Goal: Information Seeking & Learning: Learn about a topic

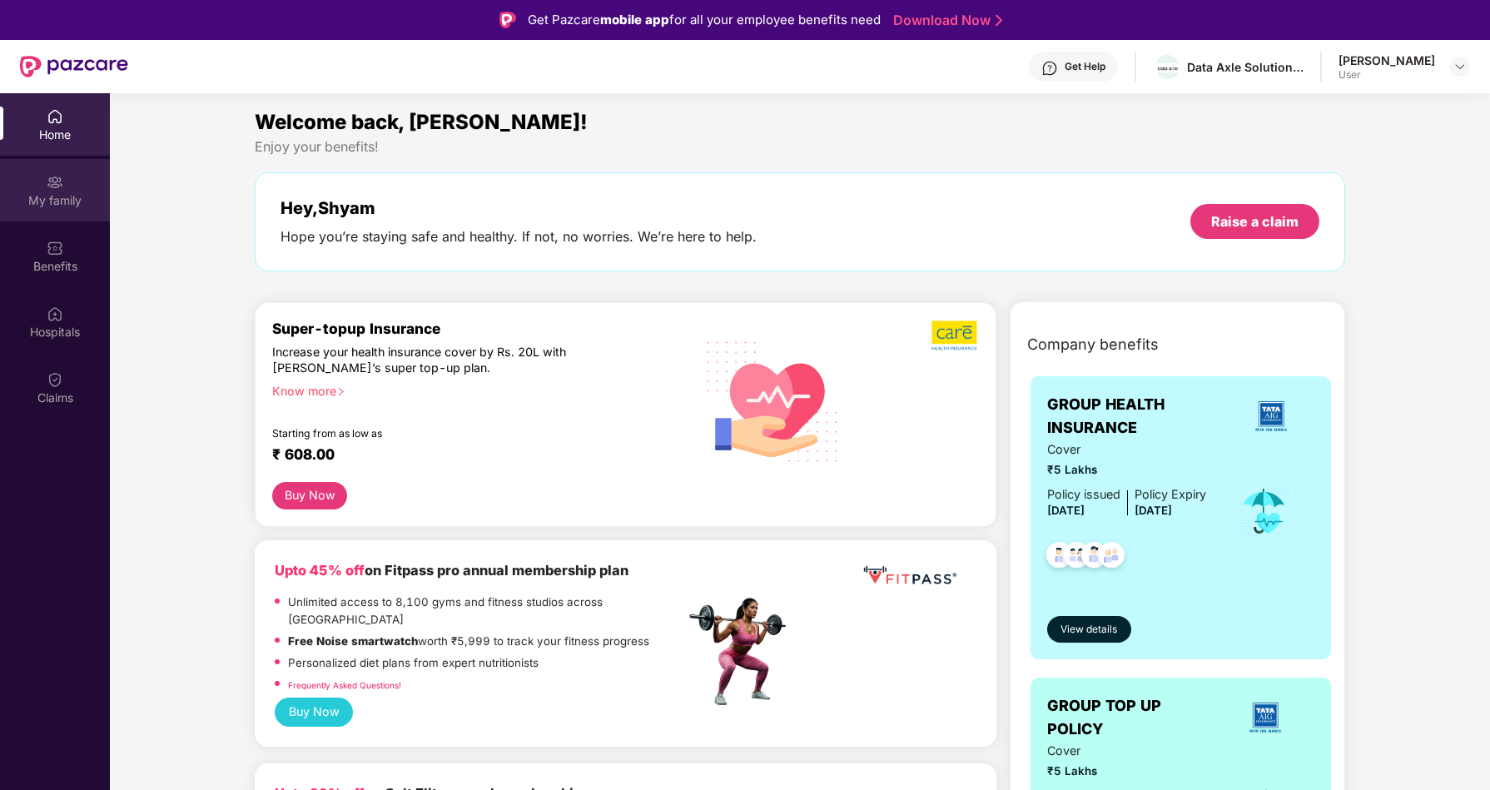
click at [58, 186] on img at bounding box center [55, 182] width 17 height 17
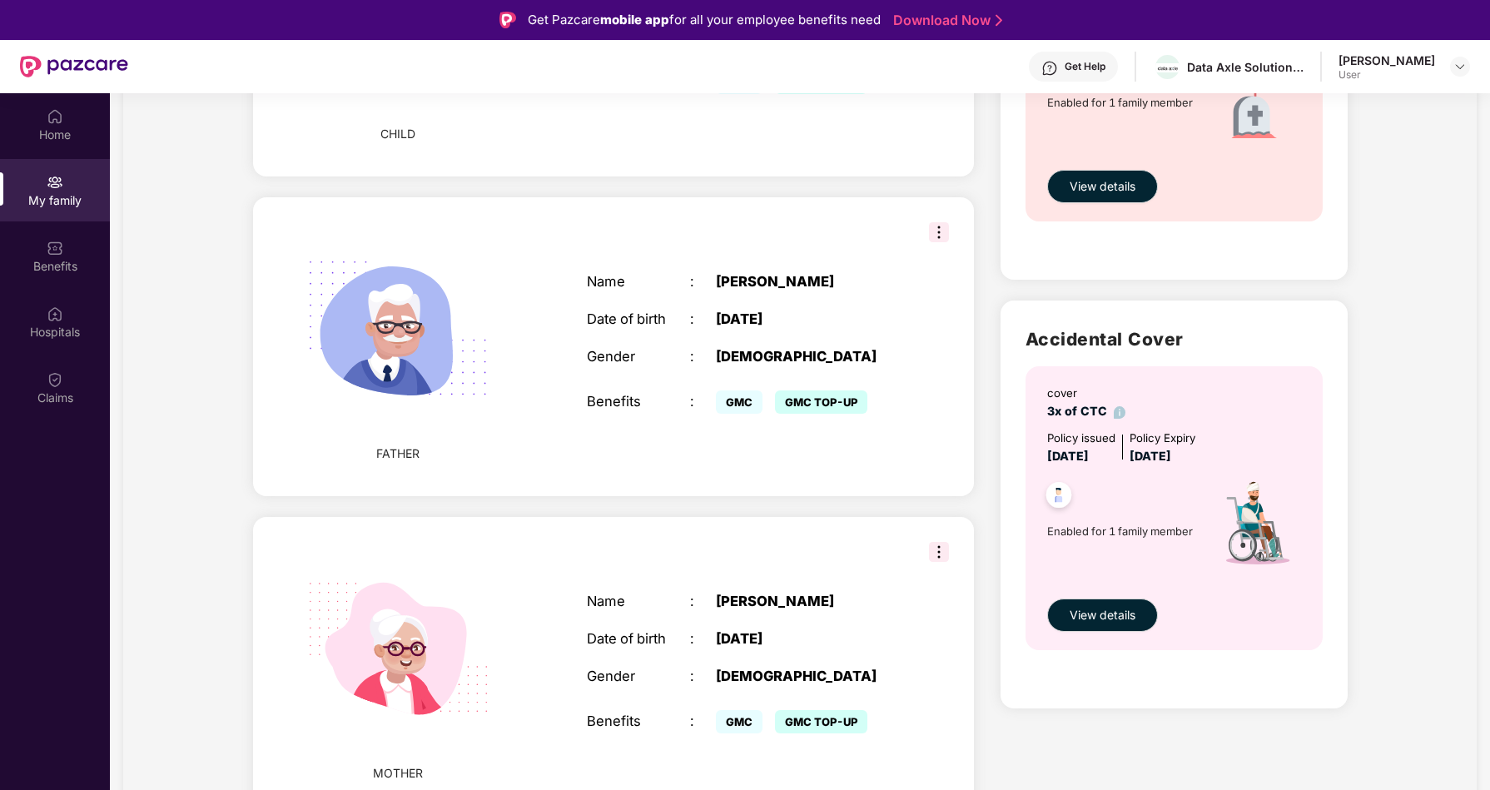
scroll to position [93, 0]
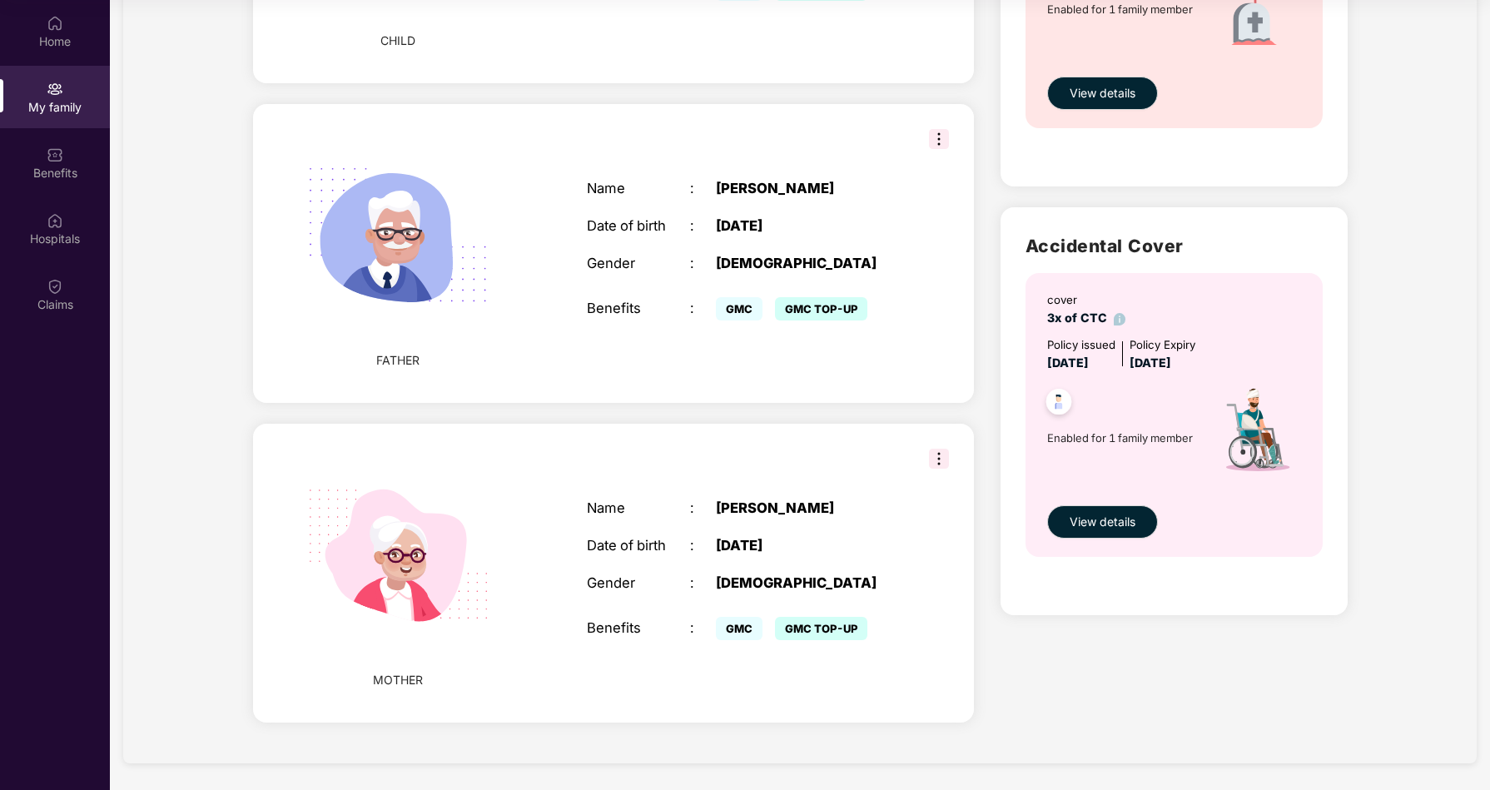
click at [929, 460] on img at bounding box center [939, 459] width 20 height 20
click at [843, 482] on div "Name : [PERSON_NAME] Date of birth : [DEMOGRAPHIC_DATA] Gender : [DEMOGRAPHIC_D…" at bounding box center [742, 572] width 344 height 186
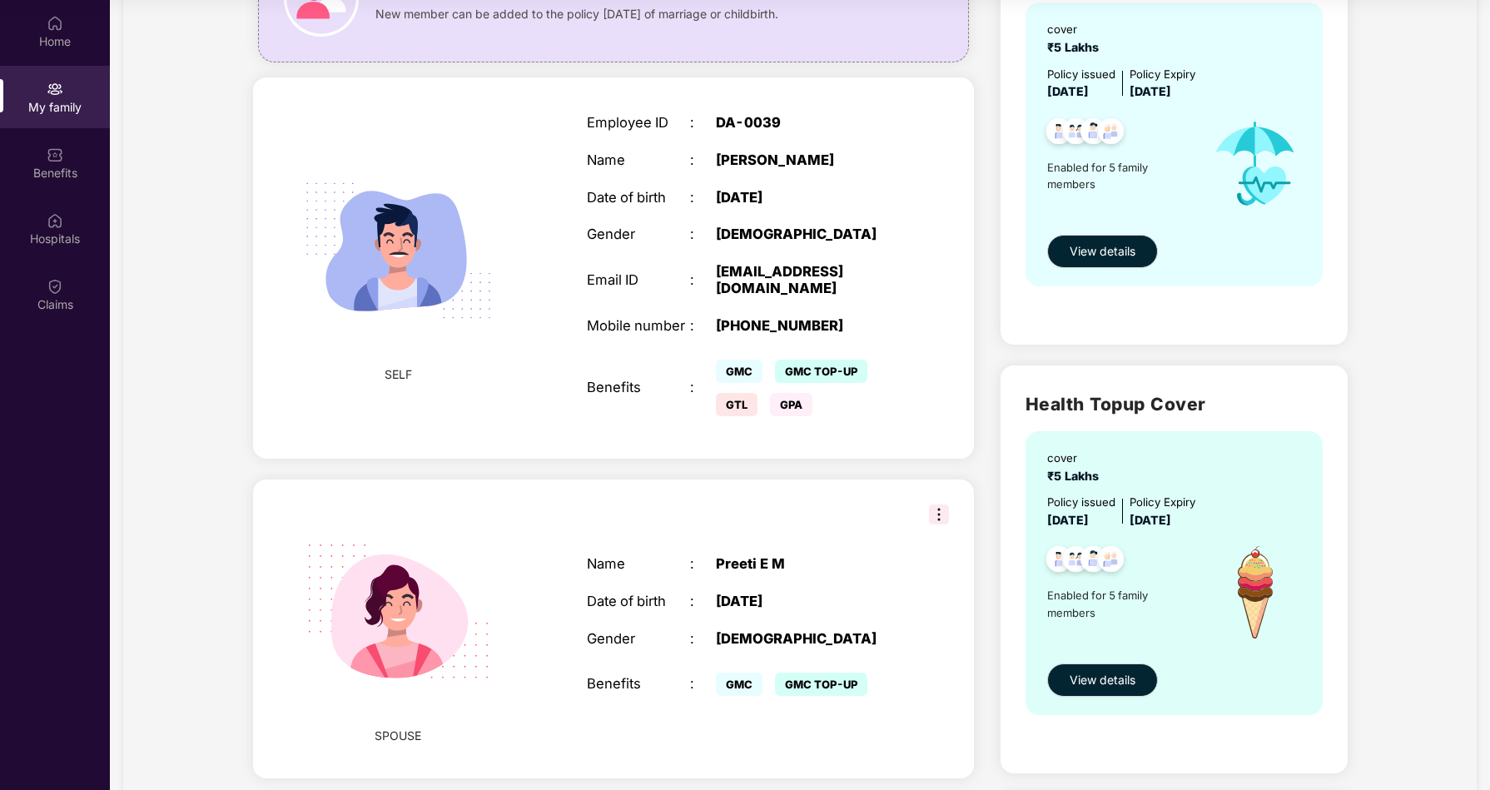
scroll to position [0, 0]
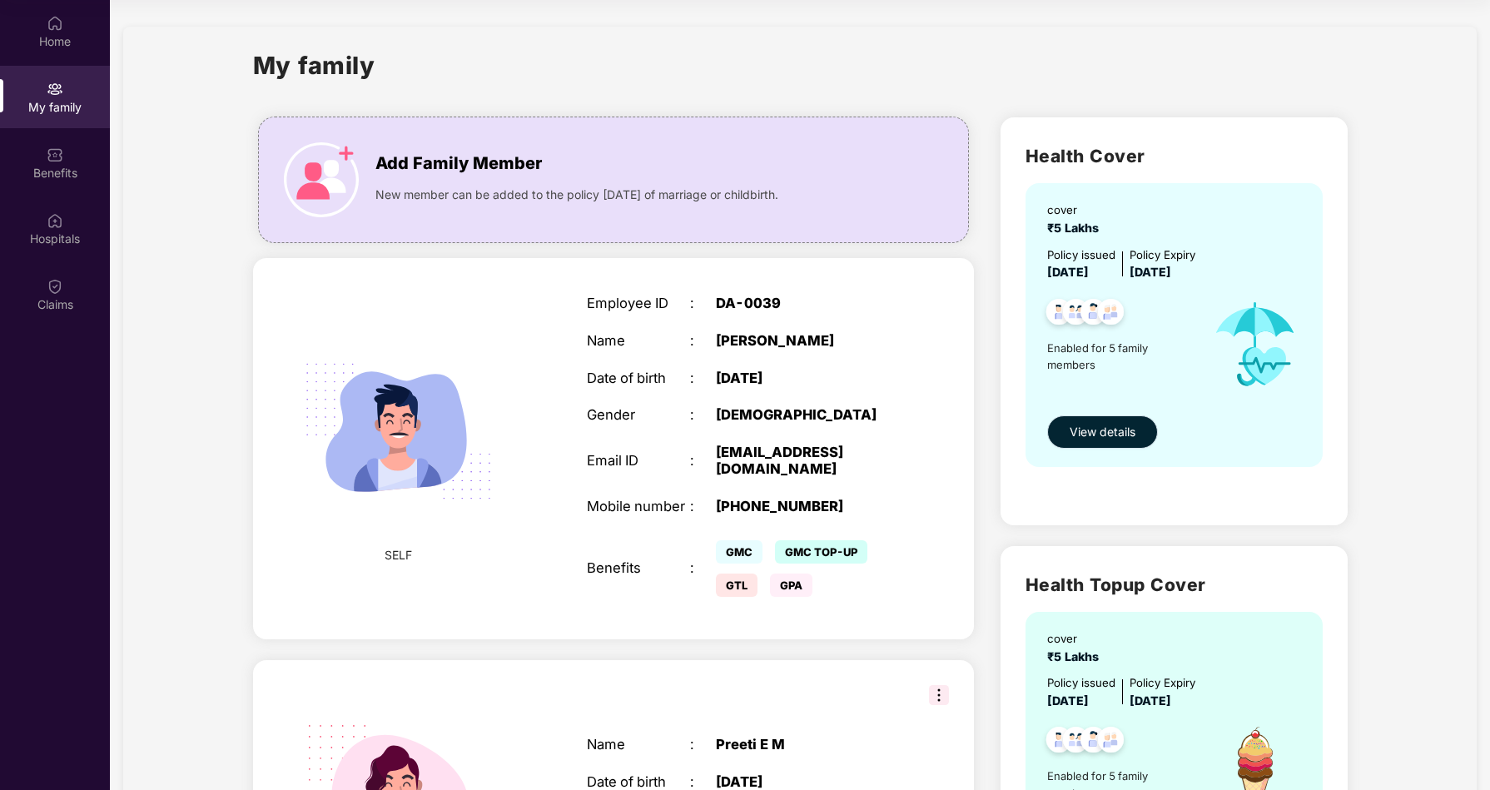
click at [1085, 441] on button "View details" at bounding box center [1102, 431] width 111 height 33
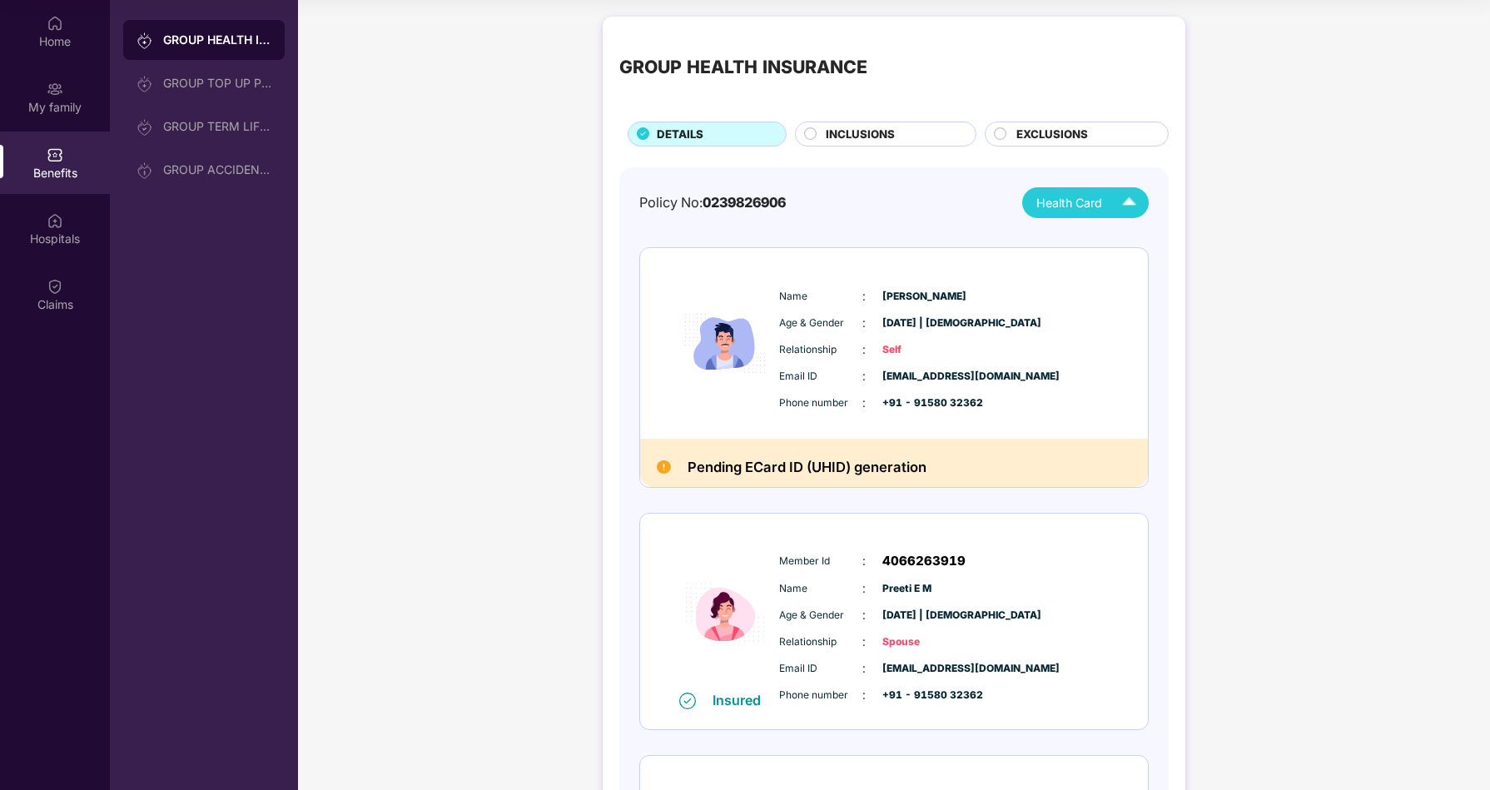
click at [1075, 198] on span "Health Card" at bounding box center [1069, 203] width 66 height 18
click at [1133, 369] on img at bounding box center [1126, 375] width 12 height 12
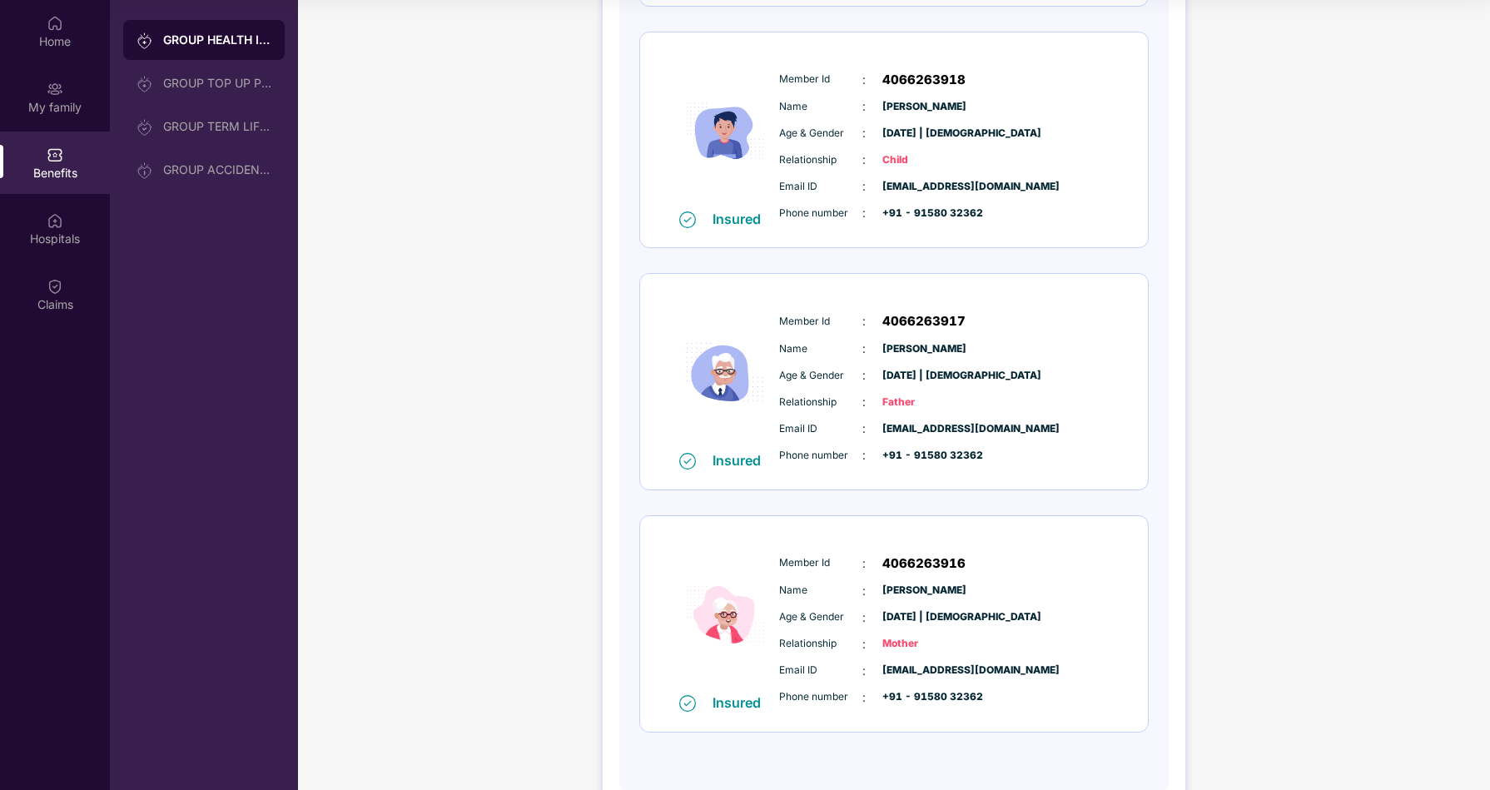
scroll to position [769, 0]
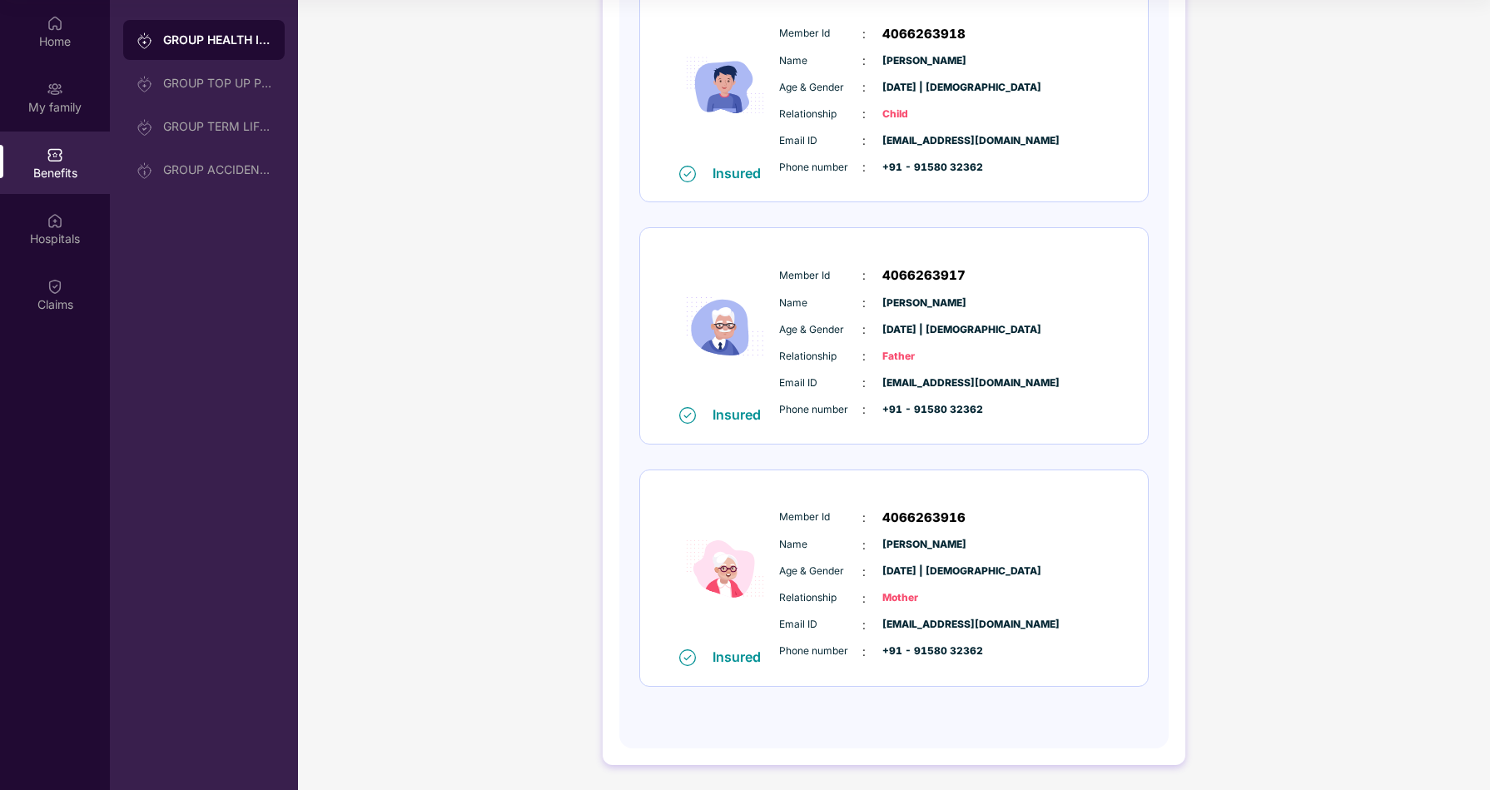
click at [1085, 531] on div "Member Id : 4066263916 Name : [PERSON_NAME] Age & Gender : [DATE] | [DEMOGRAPHI…" at bounding box center [944, 584] width 339 height 170
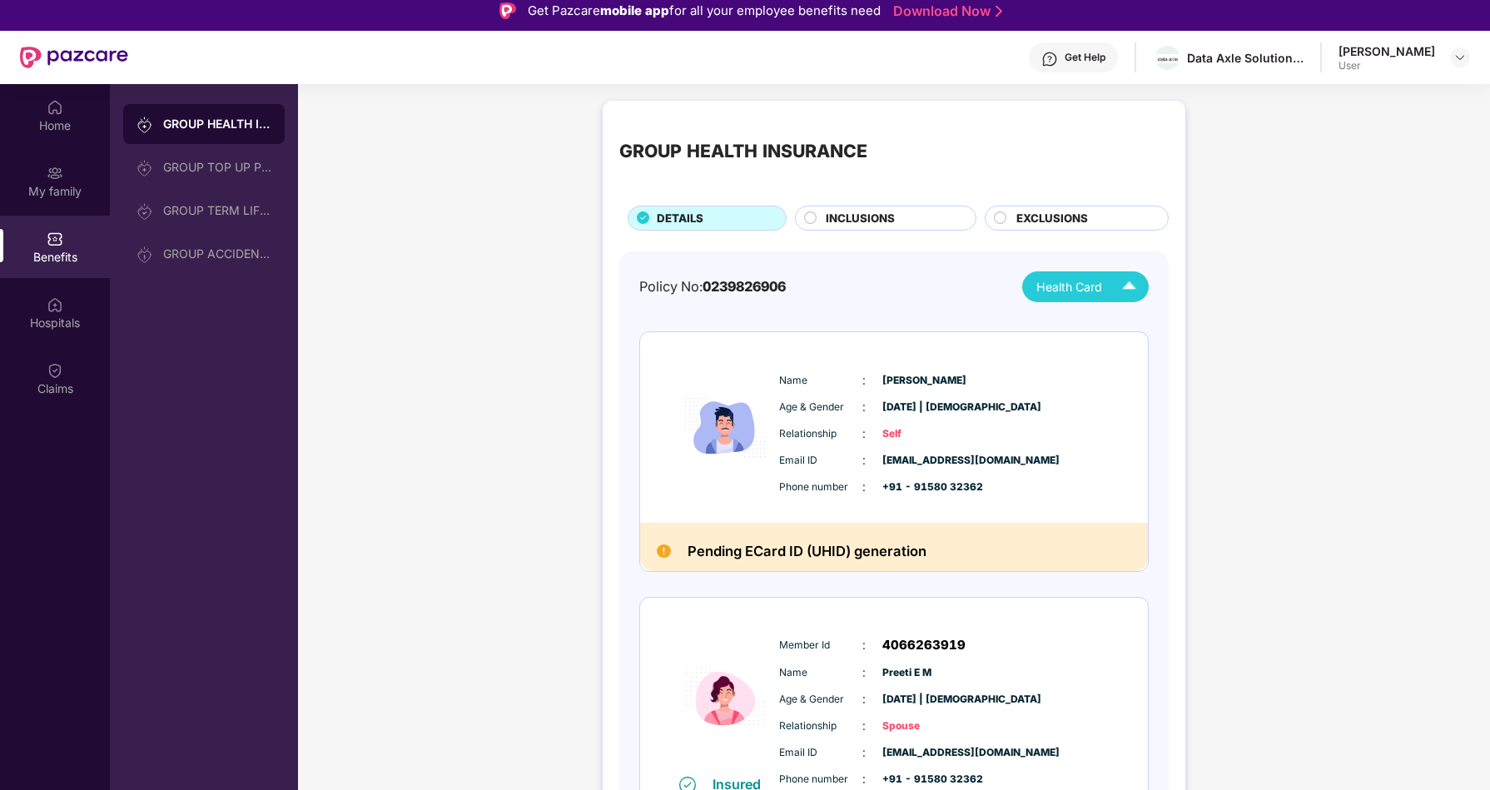
scroll to position [0, 0]
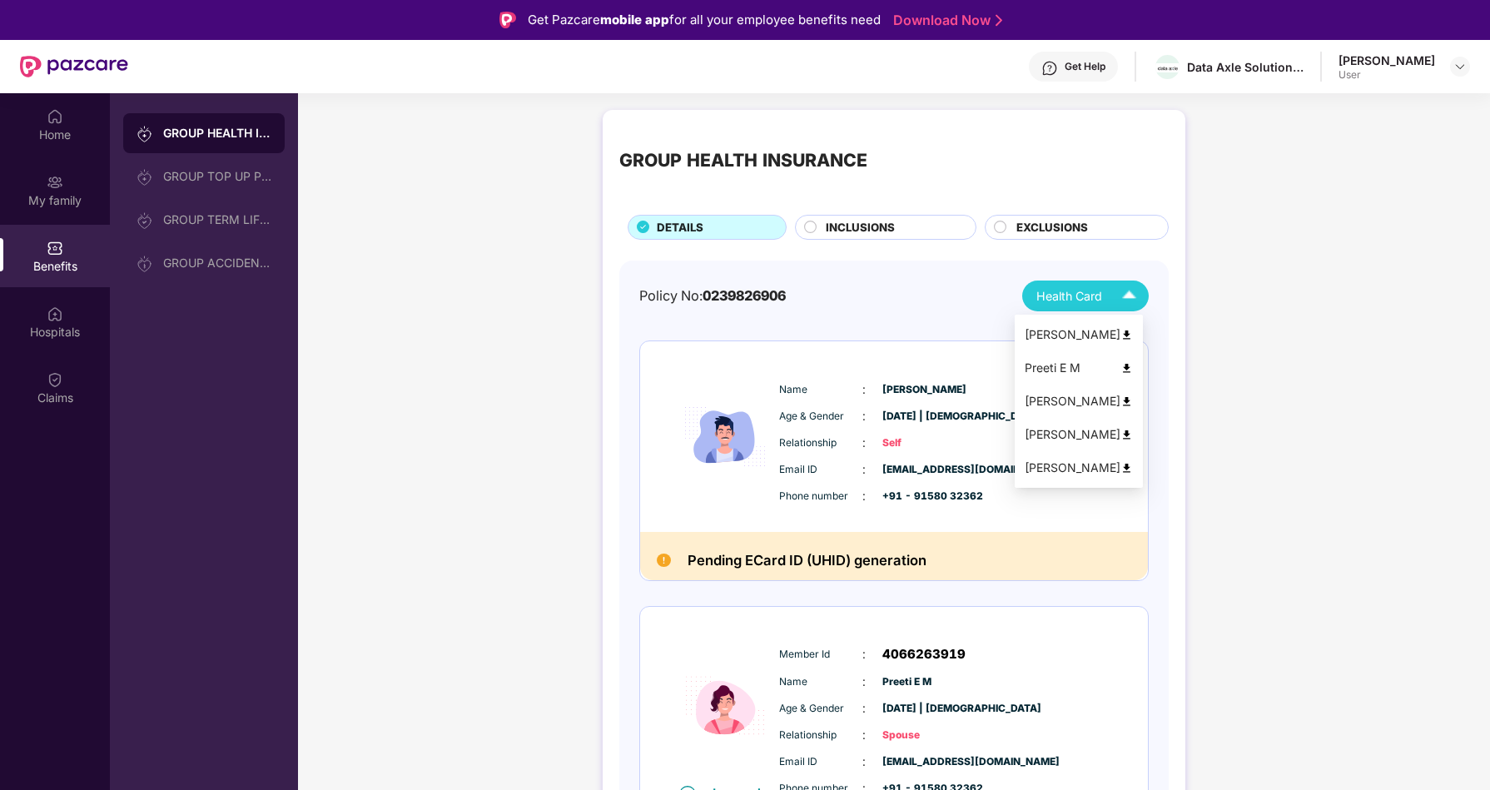
click at [1093, 289] on span "Health Card" at bounding box center [1069, 296] width 66 height 18
click at [1133, 463] on img at bounding box center [1126, 468] width 12 height 12
click at [1089, 292] on span "Health Card" at bounding box center [1069, 296] width 66 height 18
click at [1133, 434] on img at bounding box center [1126, 435] width 12 height 12
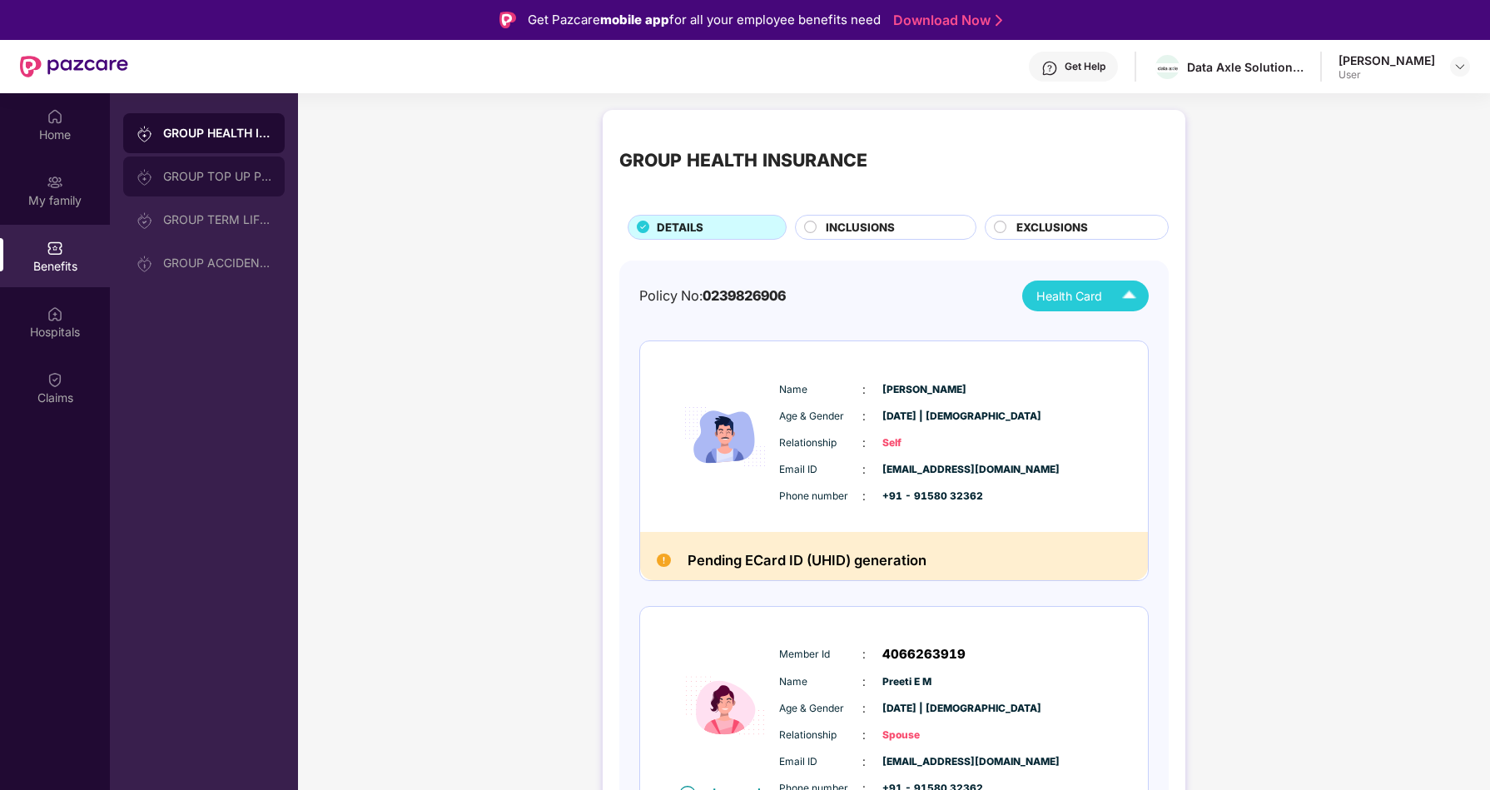
click at [213, 171] on div "GROUP TOP UP POLICY" at bounding box center [217, 176] width 108 height 13
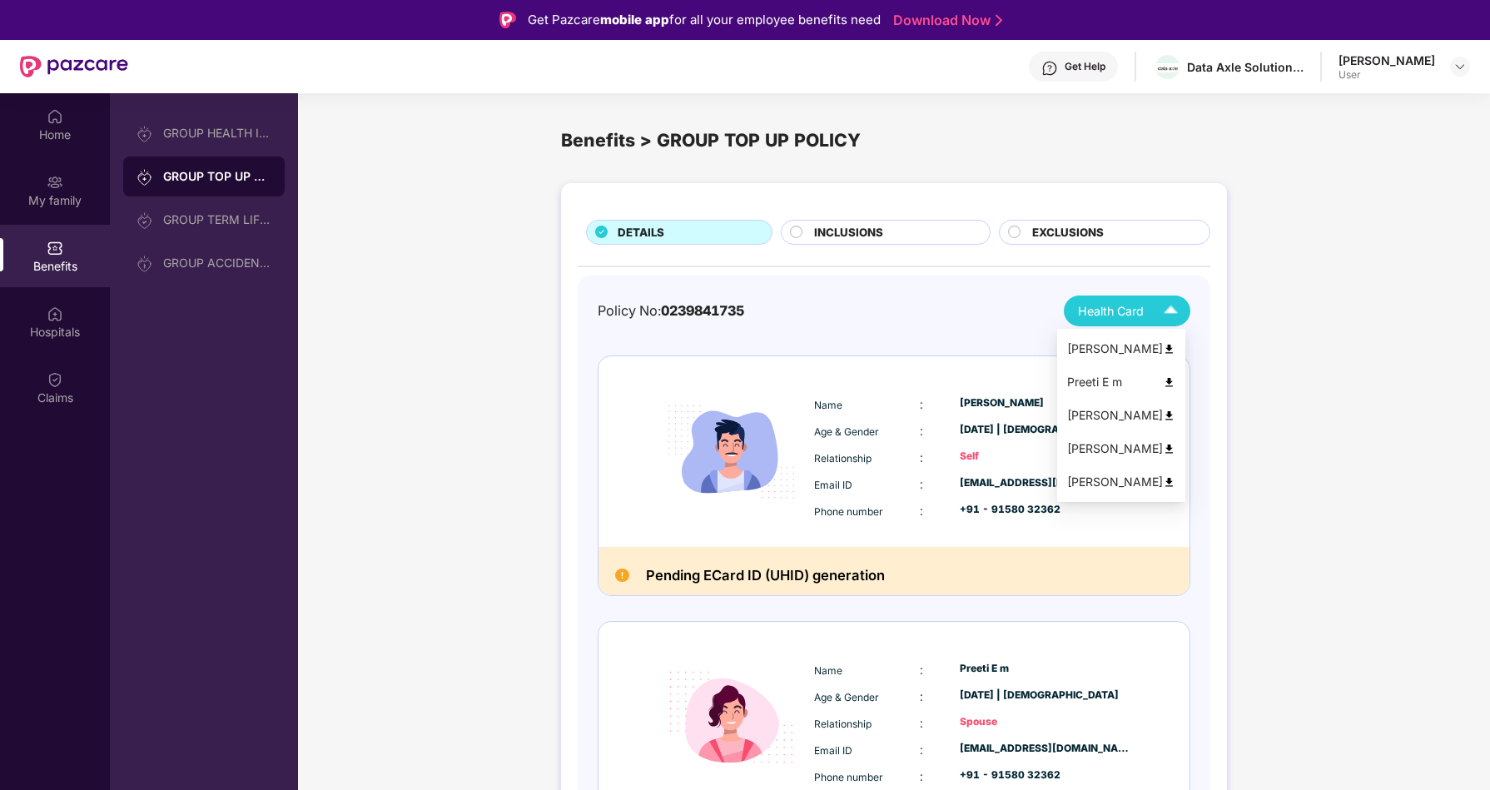
click at [1144, 309] on div "Health Card" at bounding box center [1131, 310] width 107 height 29
click at [872, 223] on div "INCLUSIONS" at bounding box center [885, 232] width 209 height 25
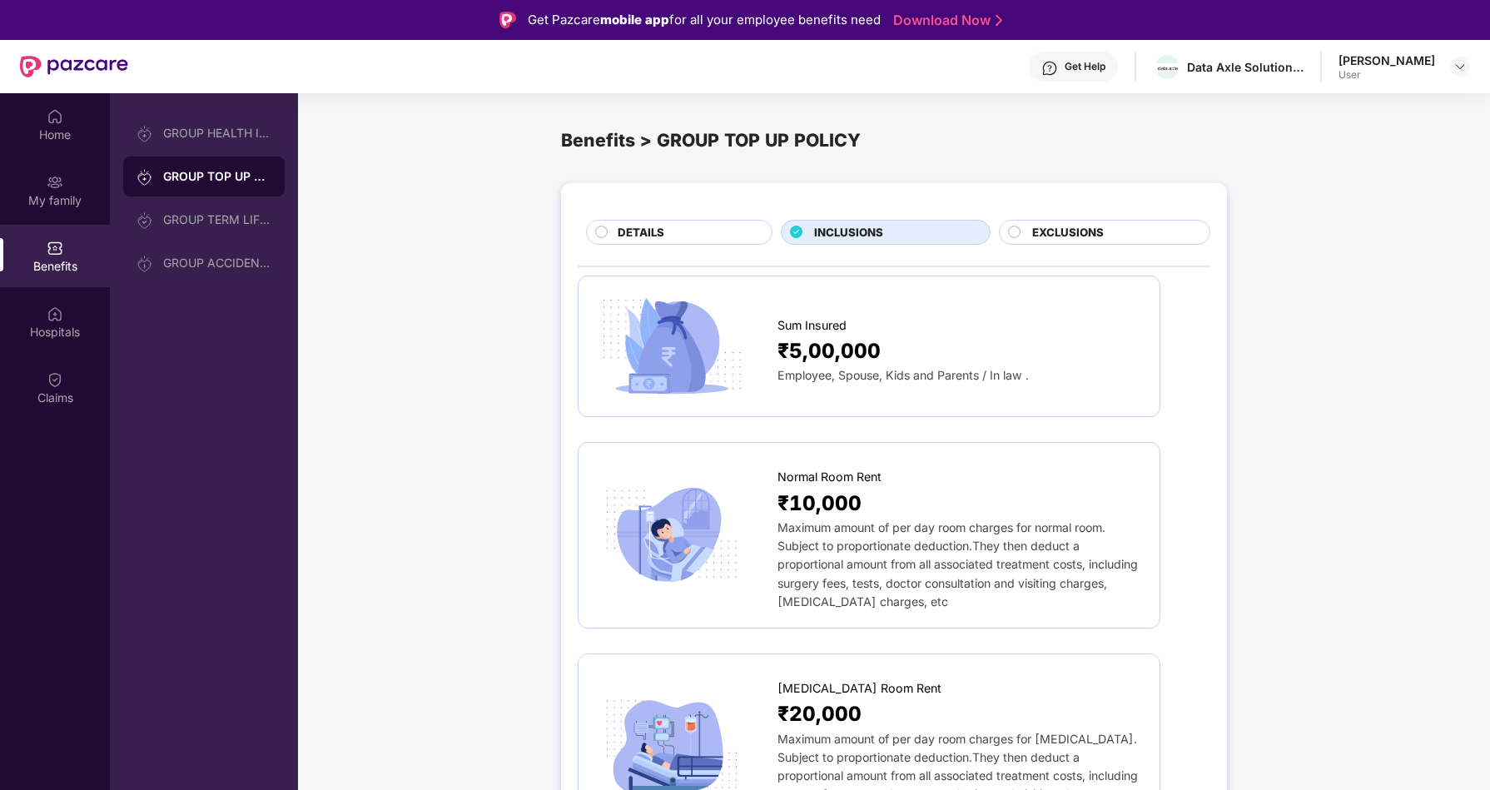
click at [1056, 235] on span "EXCLUSIONS" at bounding box center [1068, 232] width 72 height 17
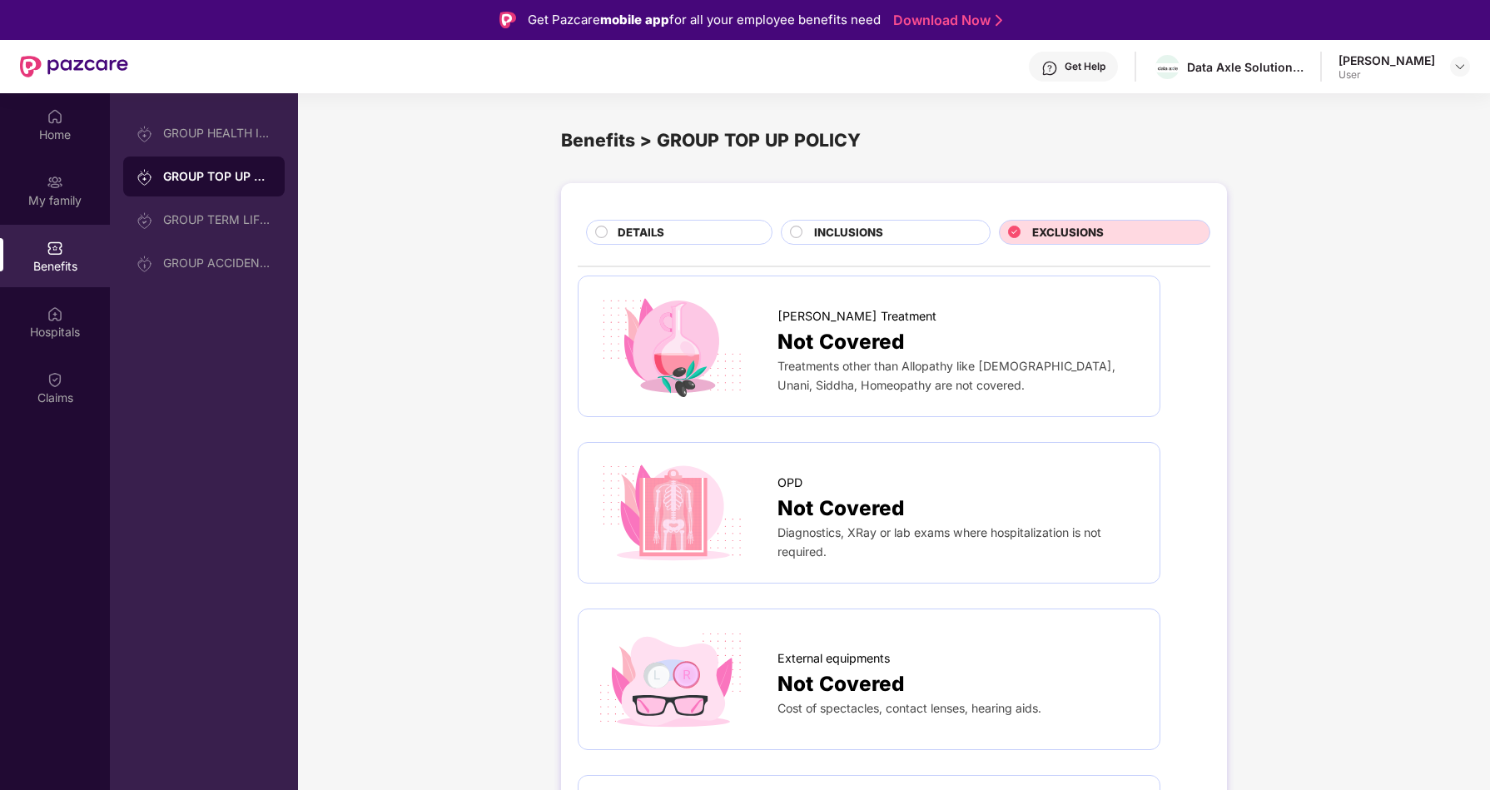
click at [677, 225] on div "DETAILS" at bounding box center [686, 234] width 154 height 20
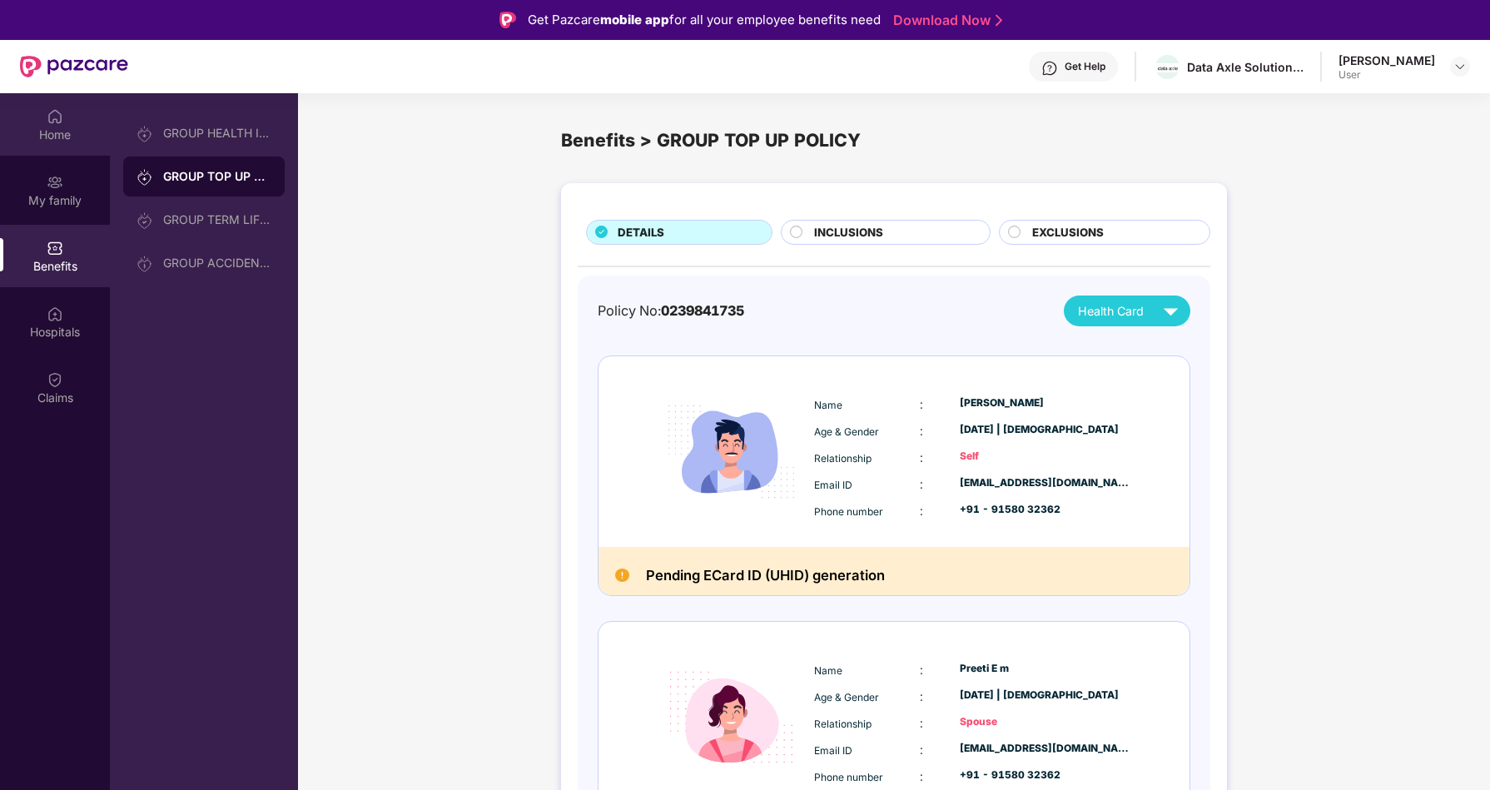
click at [57, 121] on img at bounding box center [55, 116] width 17 height 17
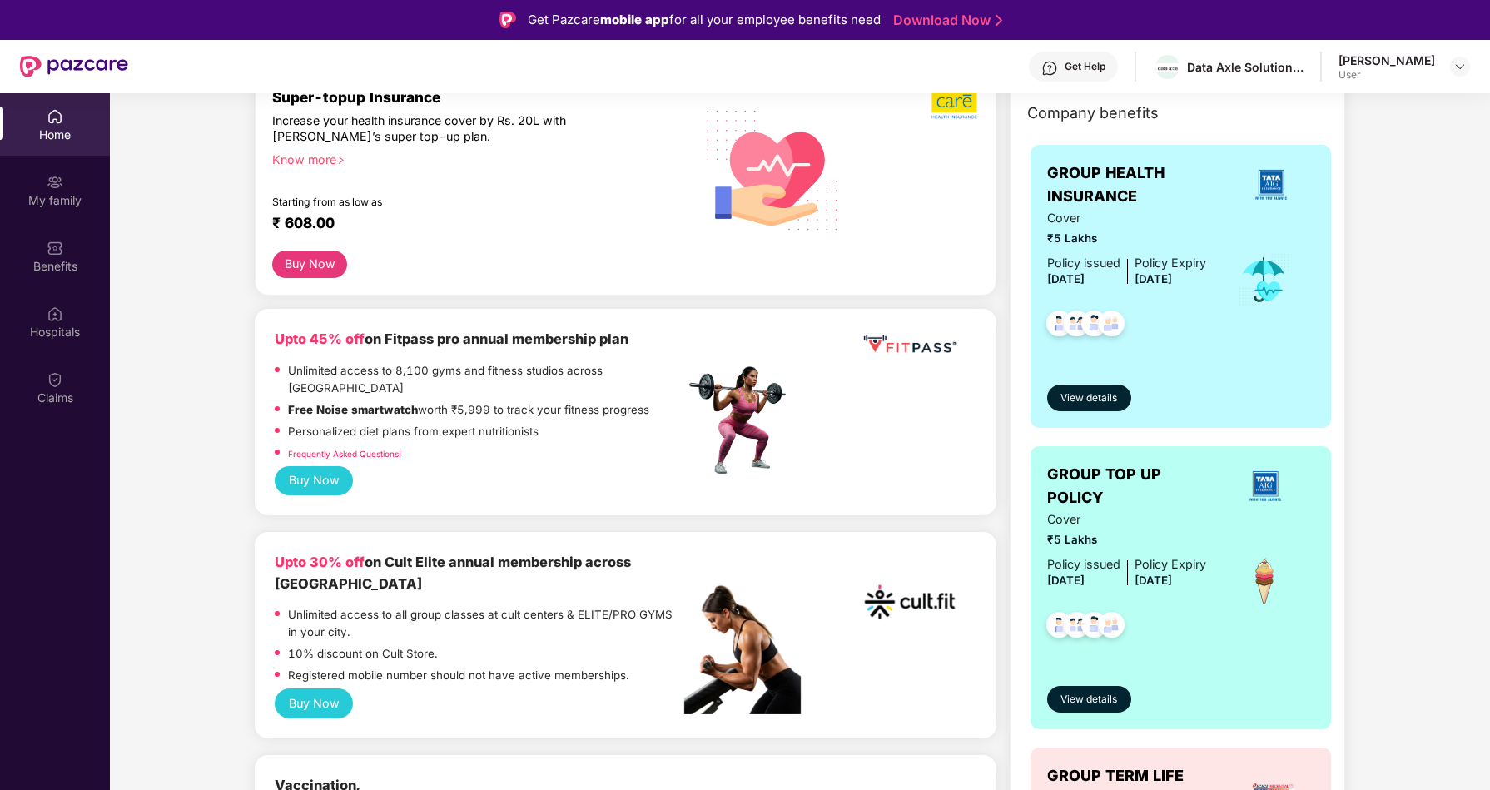
scroll to position [210, 0]
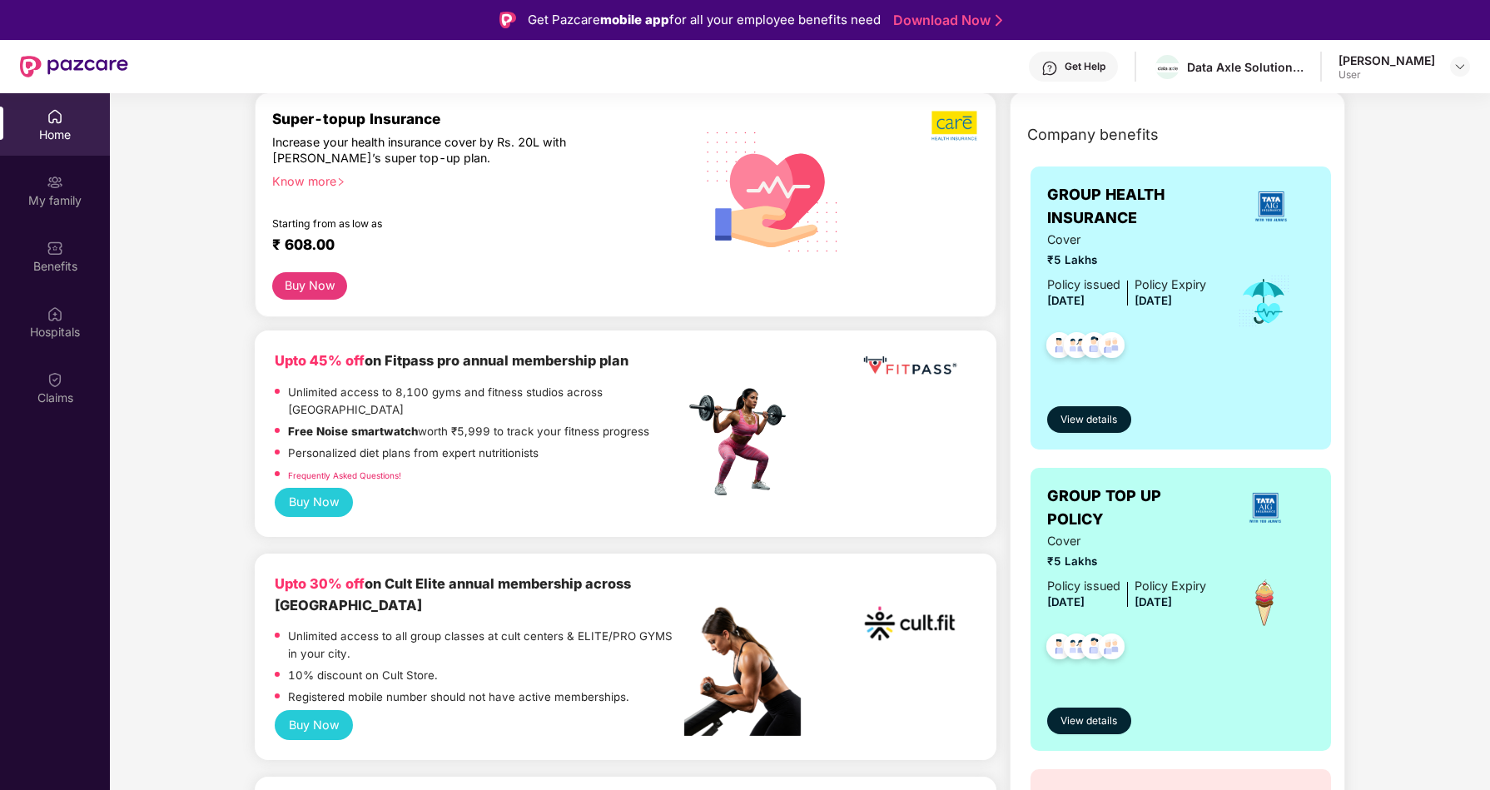
click at [1155, 306] on span "[DATE]" at bounding box center [1152, 300] width 37 height 13
click at [1176, 351] on div at bounding box center [1126, 342] width 159 height 62
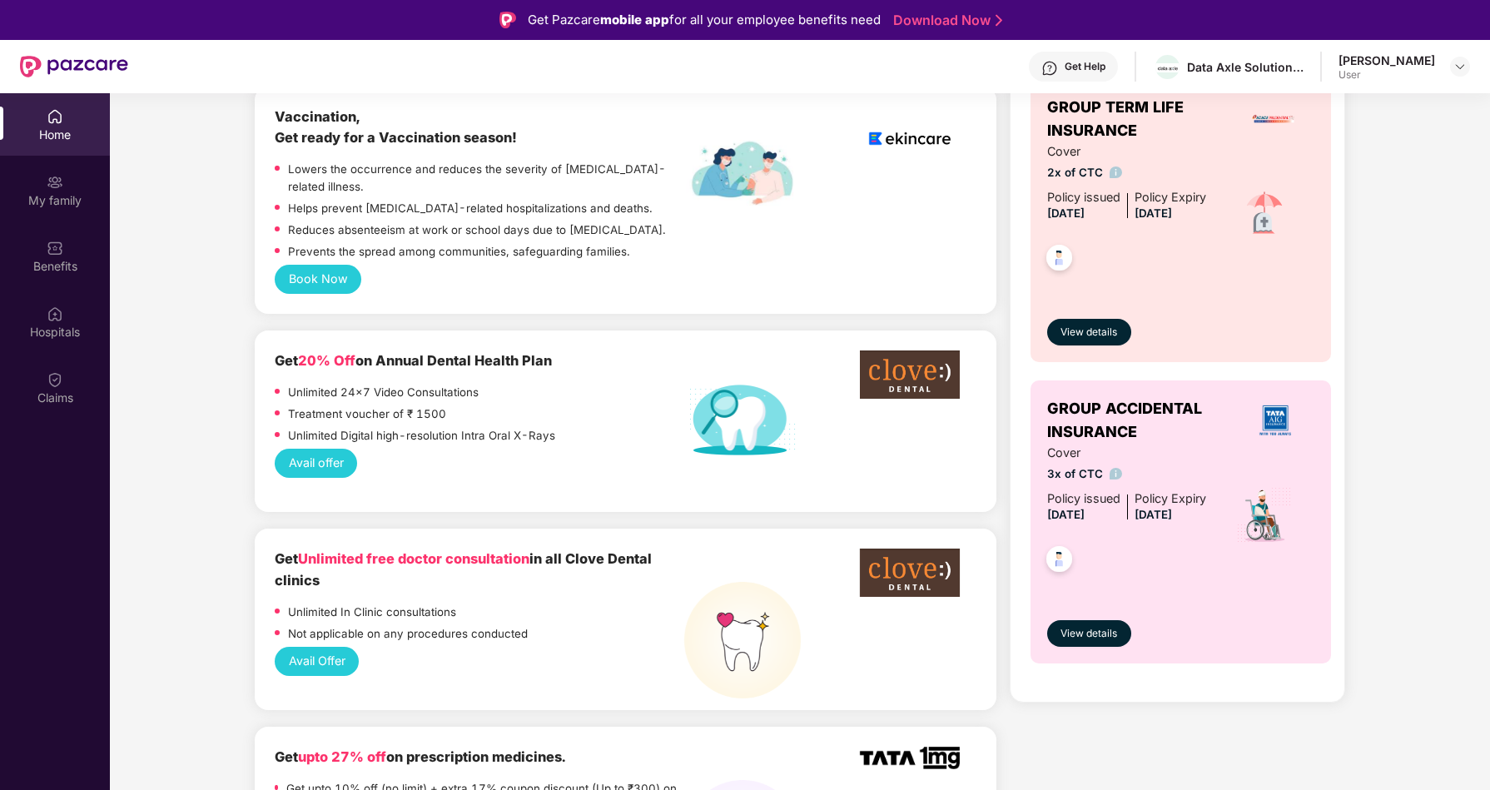
scroll to position [904, 0]
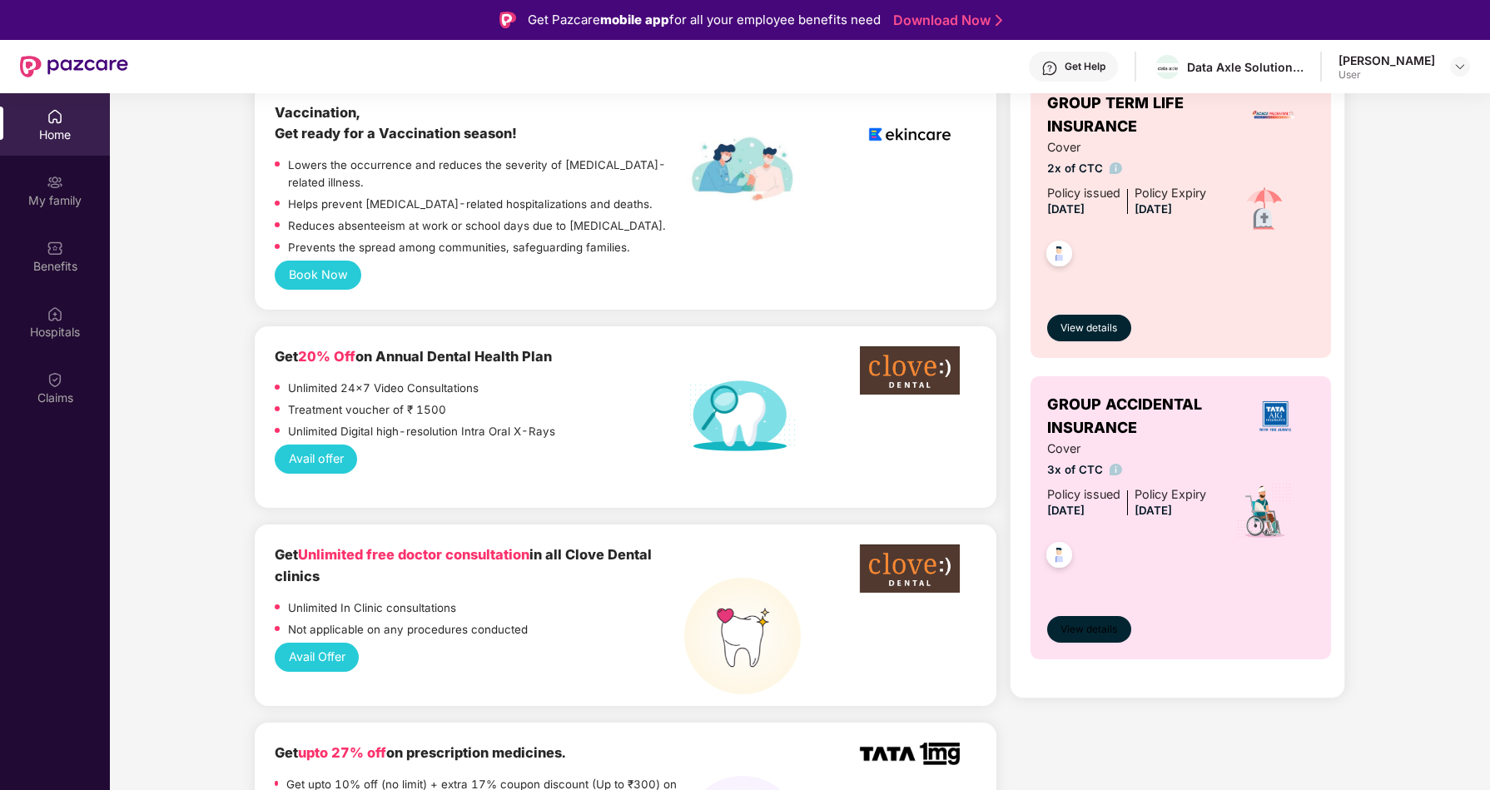
click at [1082, 635] on span "View details" at bounding box center [1088, 630] width 57 height 16
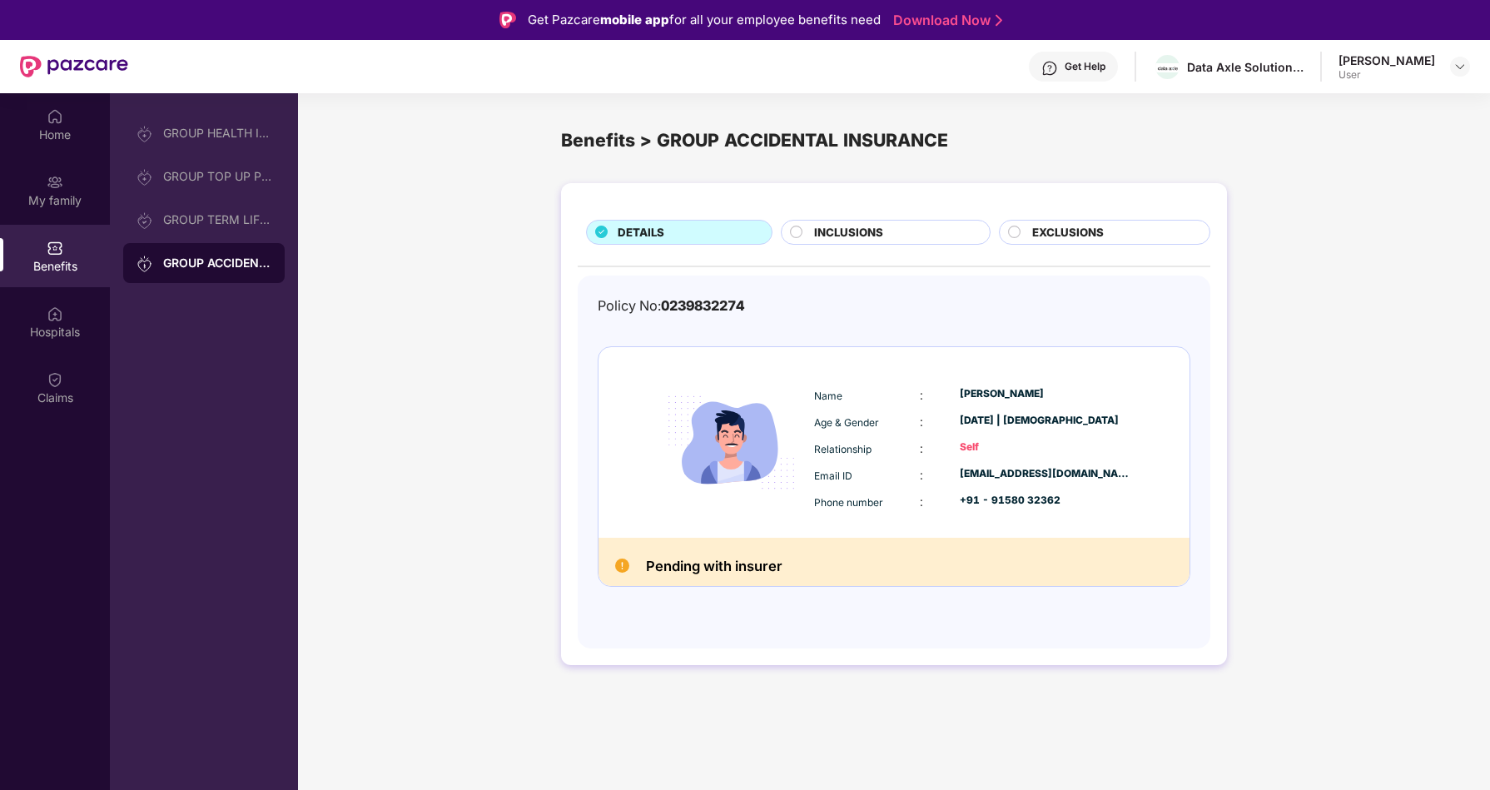
click at [843, 228] on span "INCLUSIONS" at bounding box center [848, 232] width 69 height 17
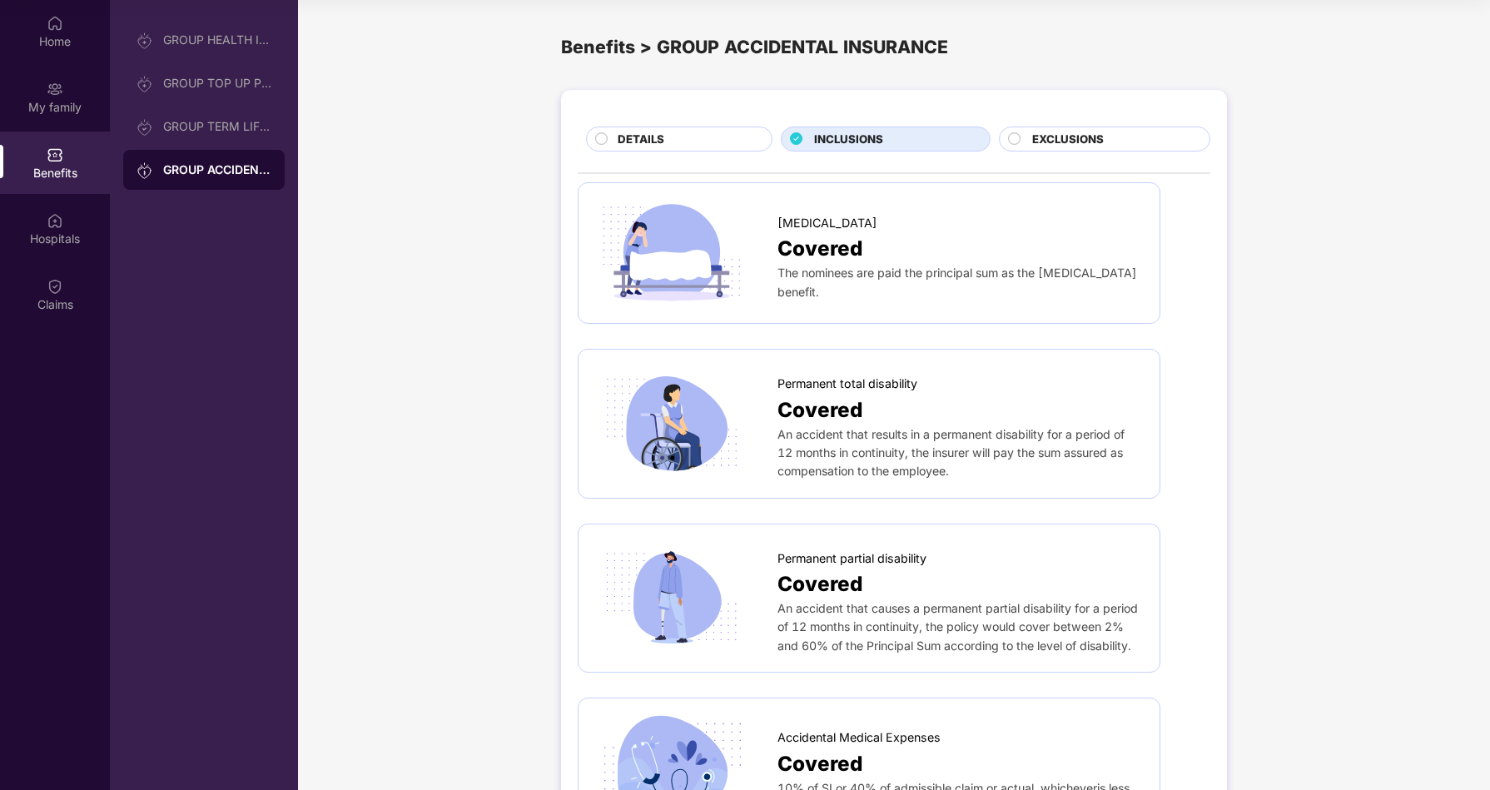
click at [612, 141] on div "DETAILS" at bounding box center [686, 141] width 154 height 20
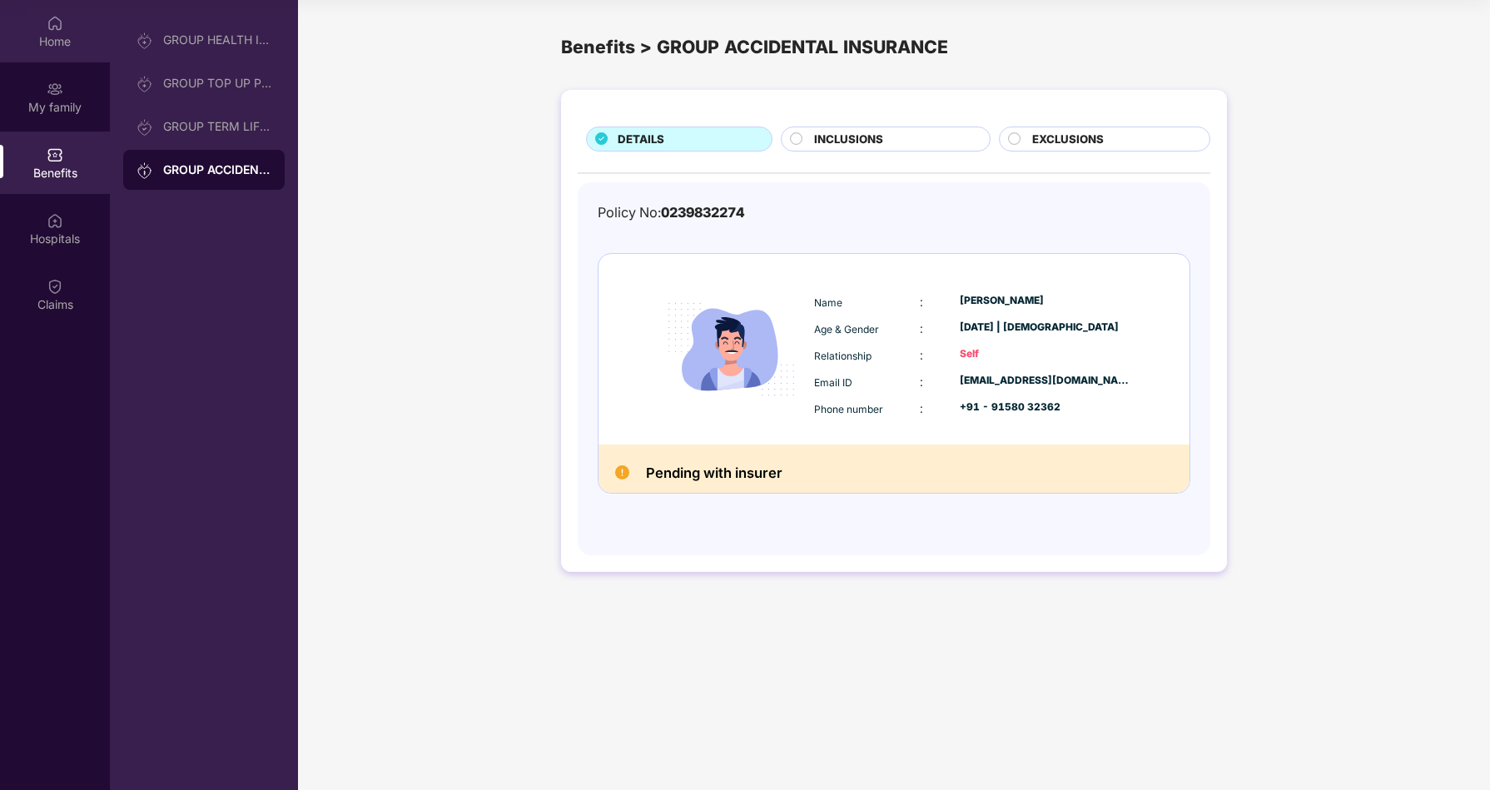
click at [40, 17] on div "Home" at bounding box center [55, 31] width 110 height 62
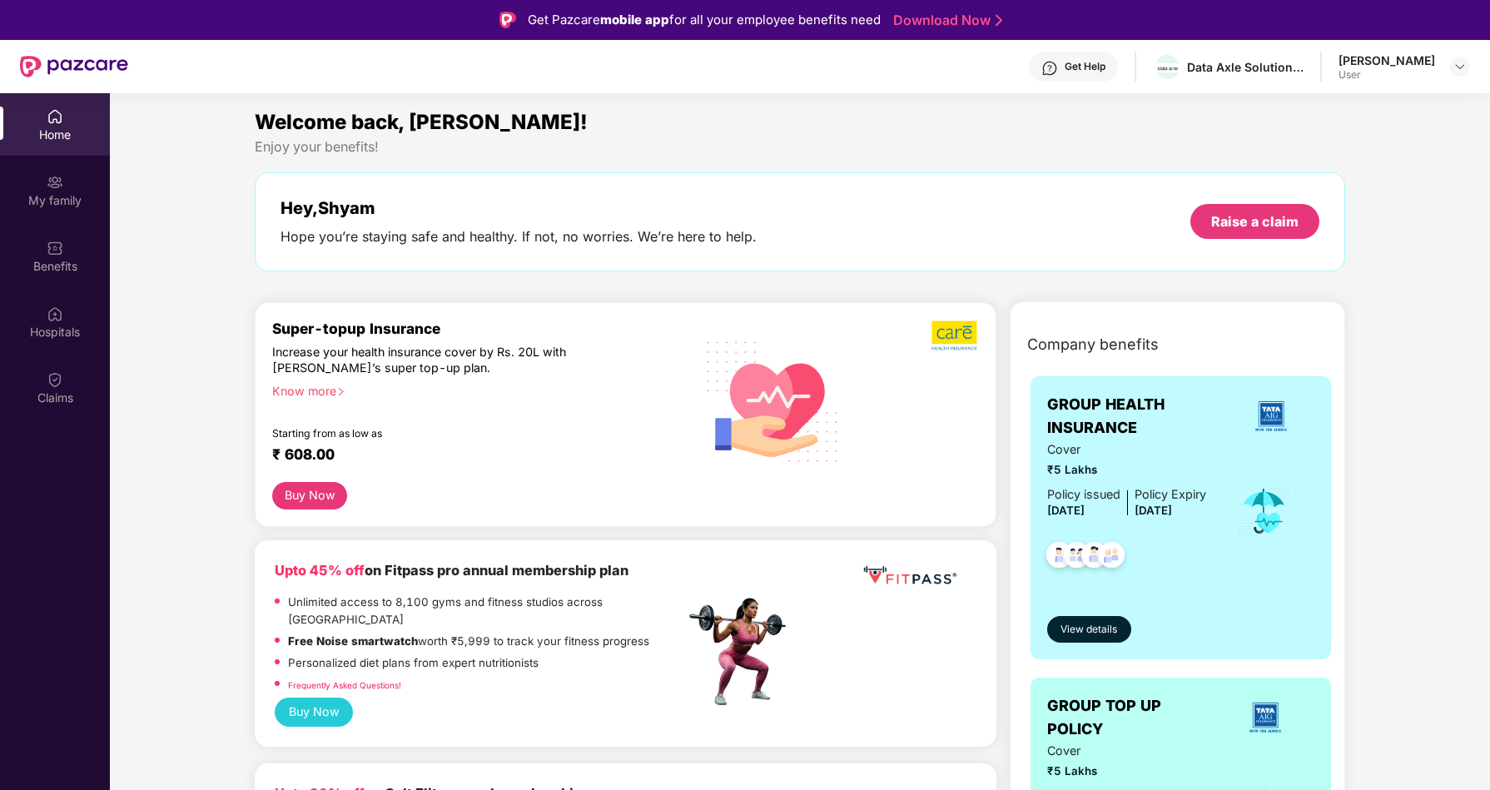
click at [1416, 69] on div "User" at bounding box center [1386, 74] width 97 height 13
